Goal: Information Seeking & Learning: Learn about a topic

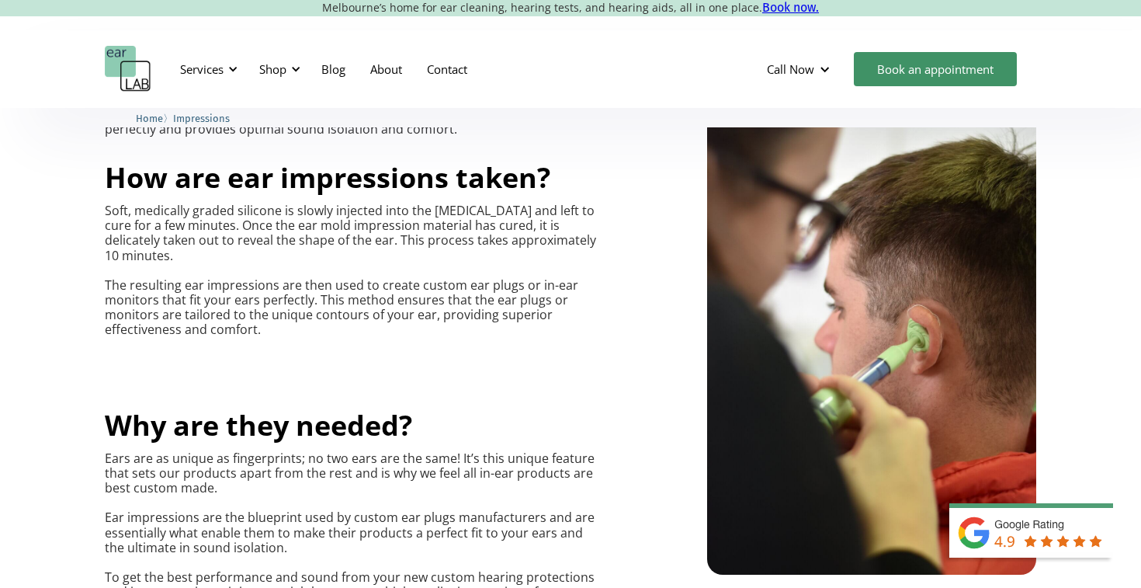
scroll to position [707, 0]
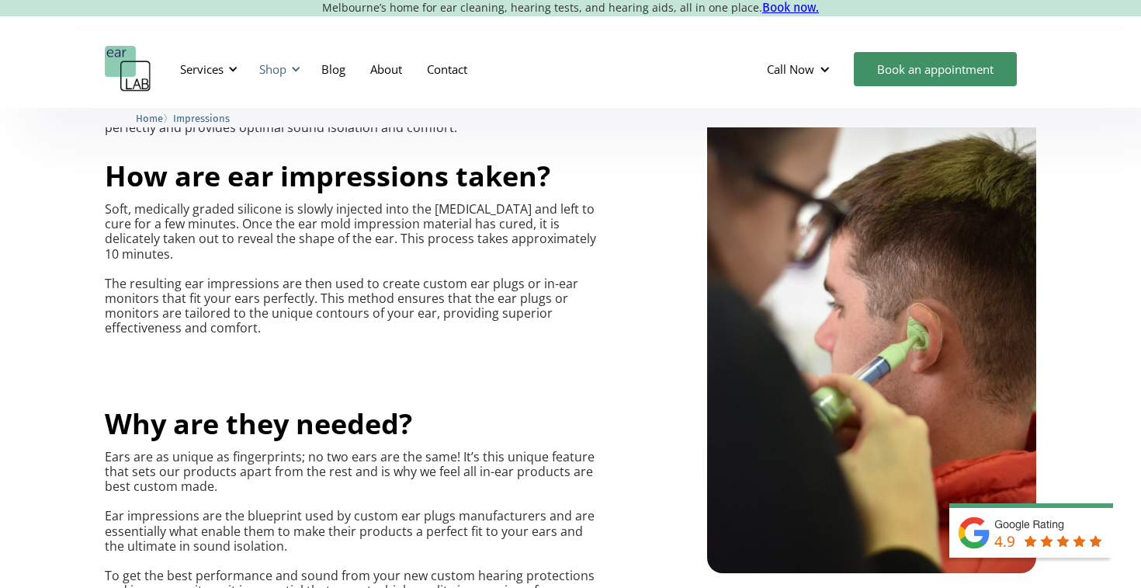
click at [287, 74] on div "Shop" at bounding box center [277, 69] width 55 height 47
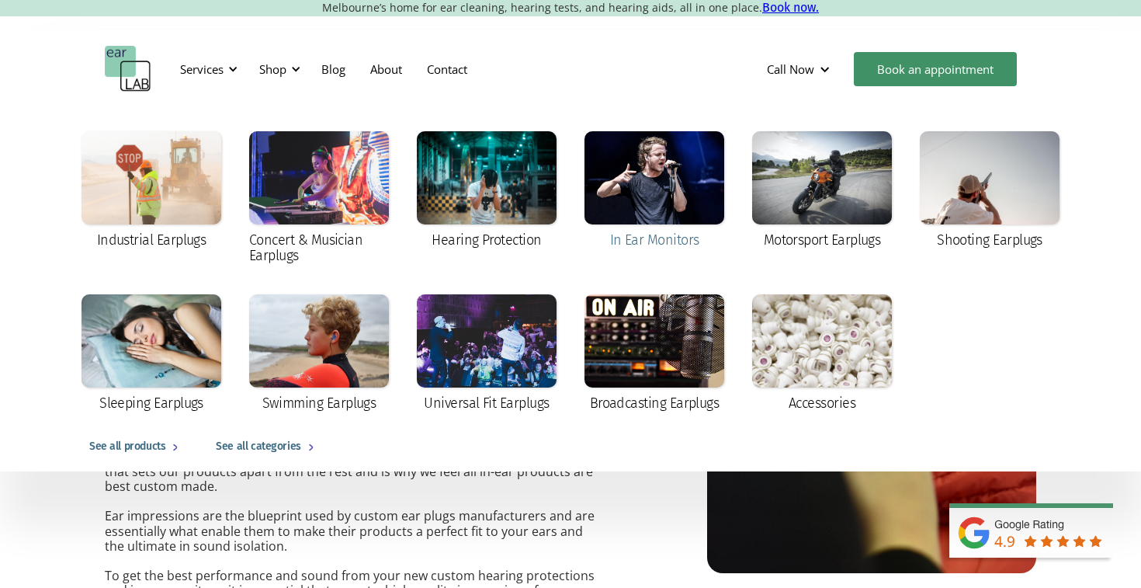
click at [678, 179] on div at bounding box center [654, 177] width 140 height 93
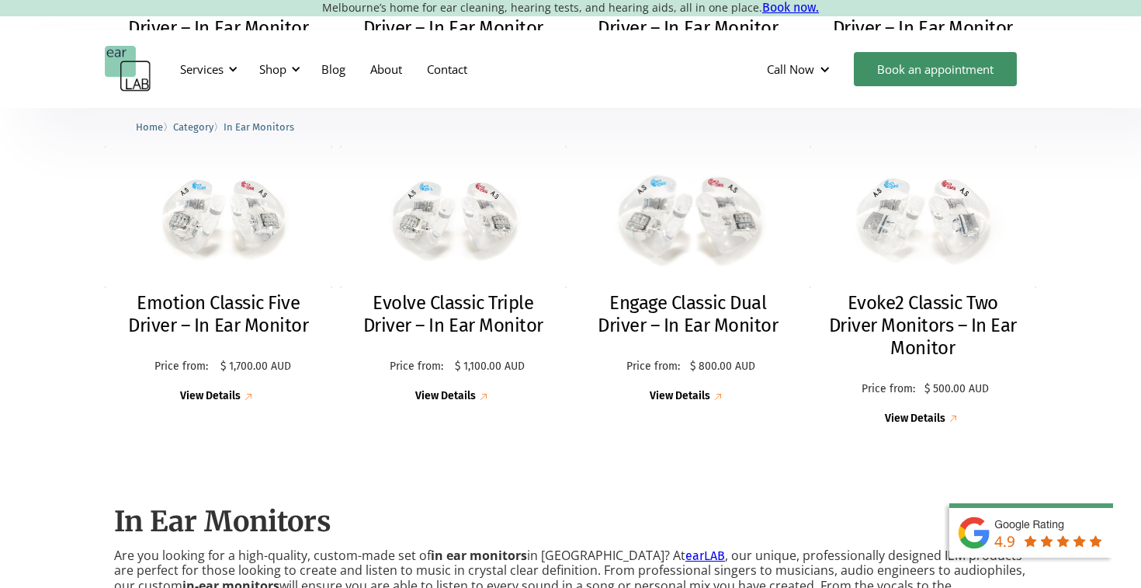
scroll to position [714, 0]
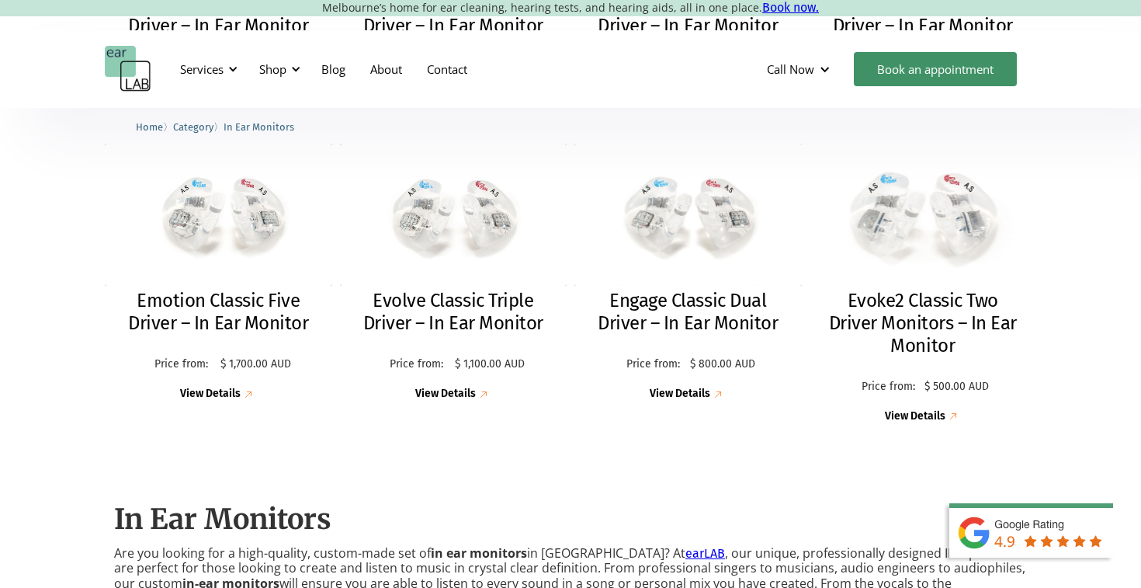
click at [896, 310] on h2 "Evoke2 Classic Two Driver Monitors – In Ear Monitor" at bounding box center [923, 323] width 196 height 67
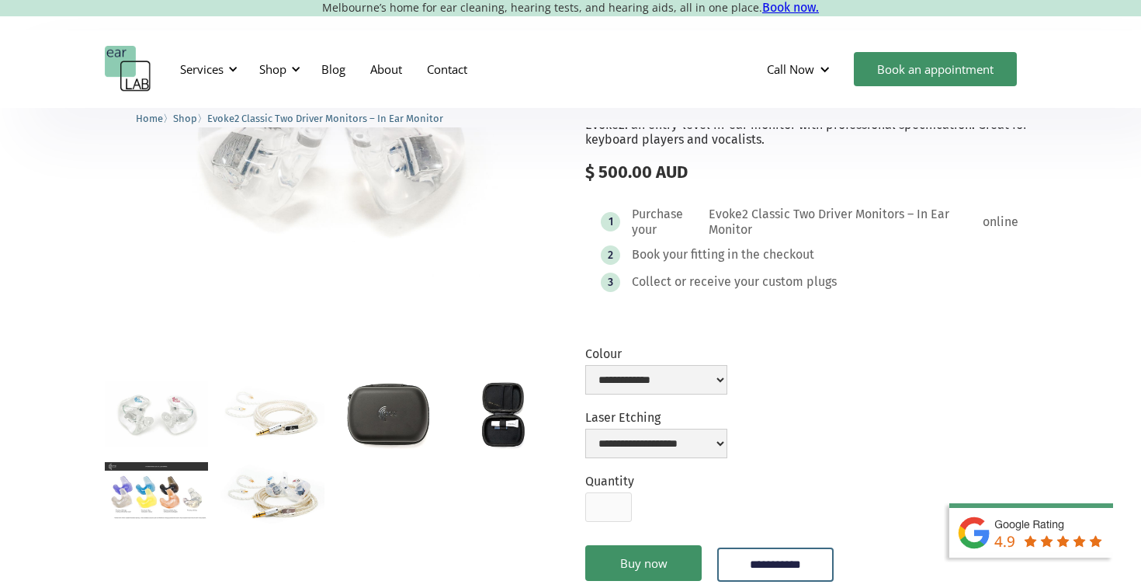
scroll to position [185, 0]
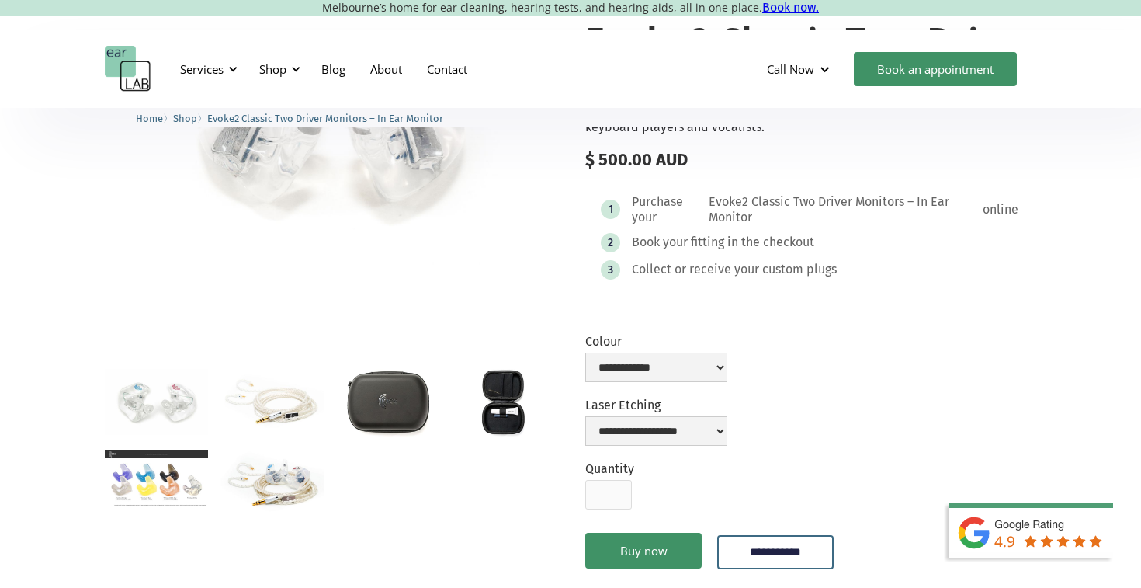
click at [390, 422] on img "open lightbox" at bounding box center [388, 403] width 103 height 68
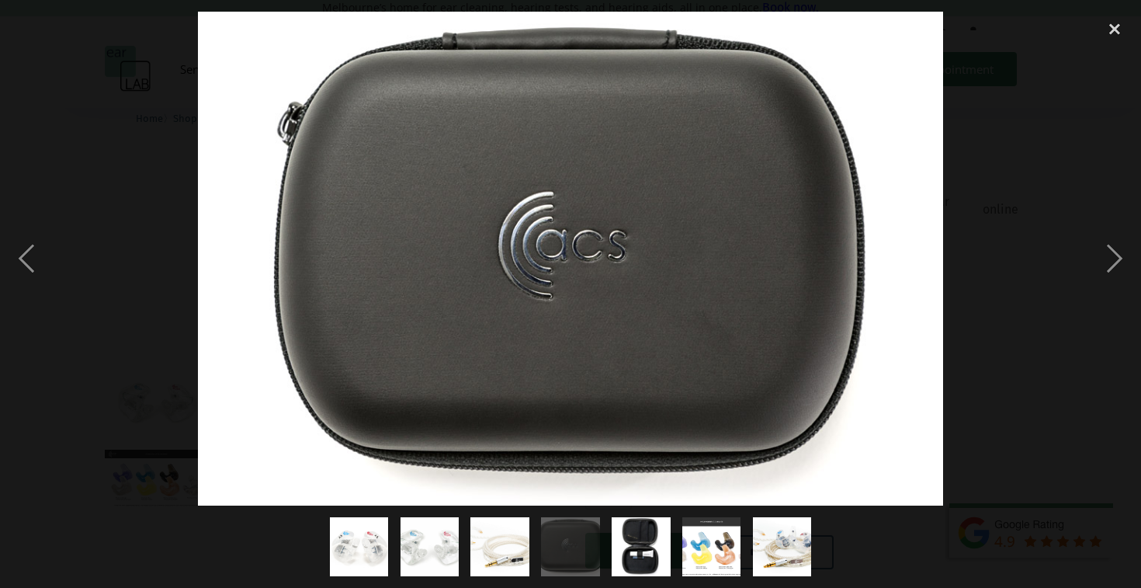
click at [140, 415] on div at bounding box center [570, 259] width 1141 height 494
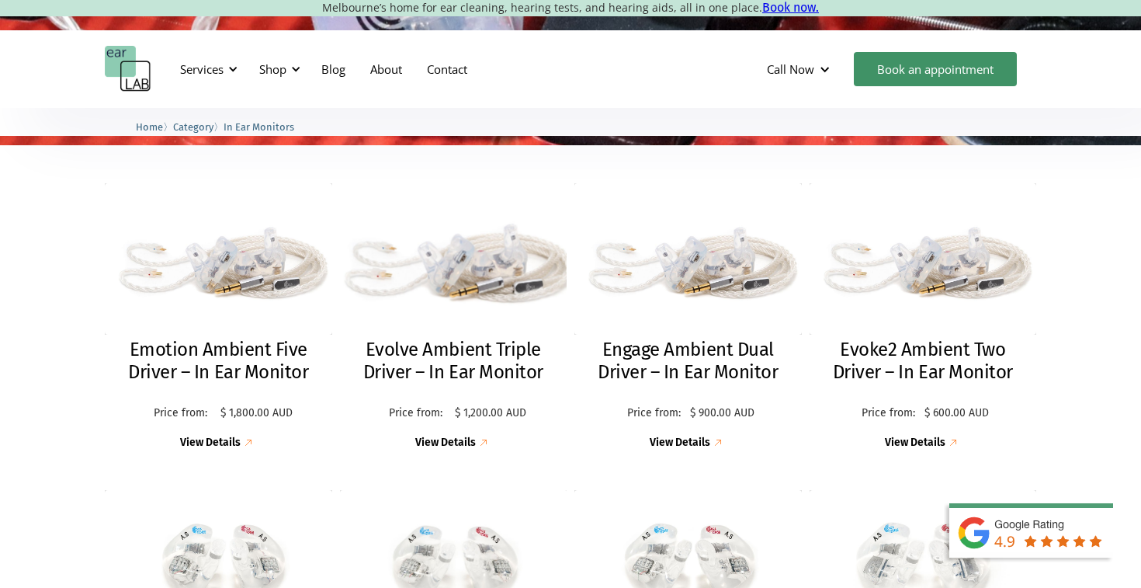
scroll to position [376, 0]
